Goal: Book appointment/travel/reservation

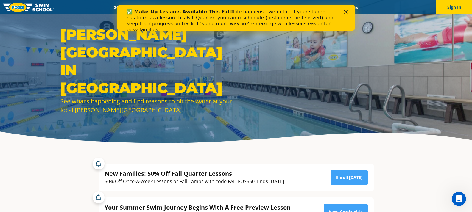
click at [343, 11] on div "✅ Make-Up Lessons Available This Fall! Life happens—we get it. If your student …" at bounding box center [235, 20] width 219 height 27
click at [345, 10] on icon "Close" at bounding box center [346, 12] width 4 height 4
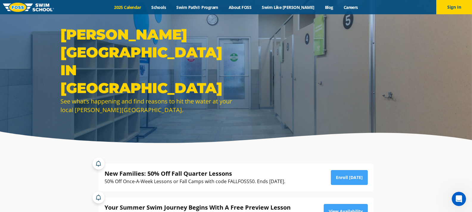
click at [140, 9] on link "2025 Calendar" at bounding box center [127, 7] width 37 height 6
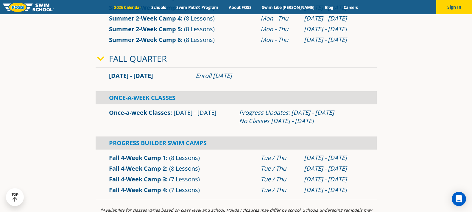
scroll to position [358, 0]
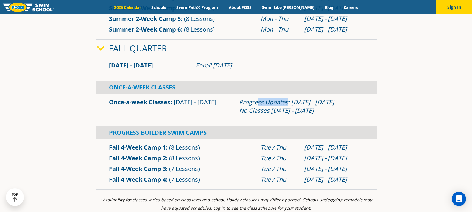
drag, startPoint x: 256, startPoint y: 103, endPoint x: 287, endPoint y: 107, distance: 31.2
click at [287, 107] on div "Progress Updates: Nov 4 - Nov 10 No Classes Nov 26 - Nov 30" at bounding box center [301, 106] width 124 height 17
click at [284, 113] on div "Progress Updates: Nov 4 - Nov 10 No Classes Nov 26 - Nov 30" at bounding box center [301, 106] width 124 height 17
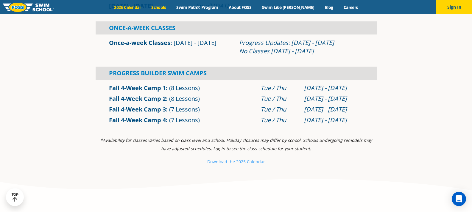
click at [163, 7] on link "Schools" at bounding box center [158, 7] width 25 height 6
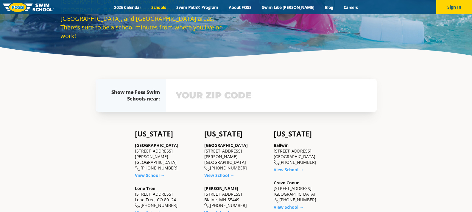
scroll to position [89, 0]
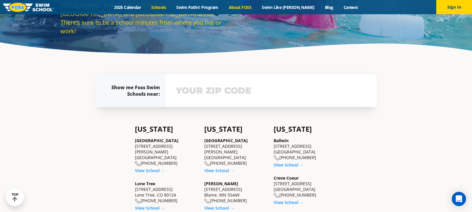
click at [247, 7] on link "About FOSS" at bounding box center [240, 7] width 33 height 6
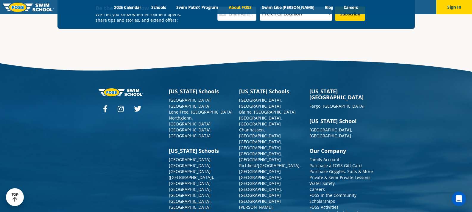
scroll to position [1591, 0]
click at [179, 187] on link "[GEOGRAPHIC_DATA], [GEOGRAPHIC_DATA]" at bounding box center [190, 193] width 43 height 12
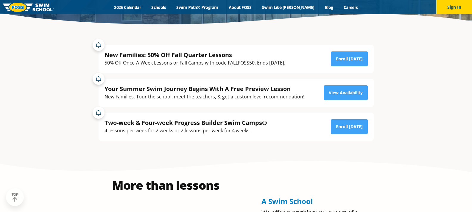
scroll to position [119, 0]
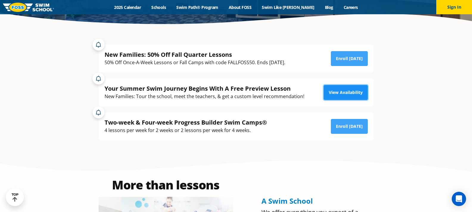
click at [334, 90] on link "View Availability" at bounding box center [346, 92] width 44 height 15
